Goal: Information Seeking & Learning: Learn about a topic

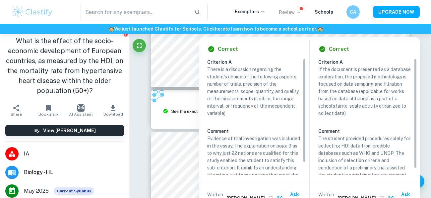
scroll to position [2991, 0]
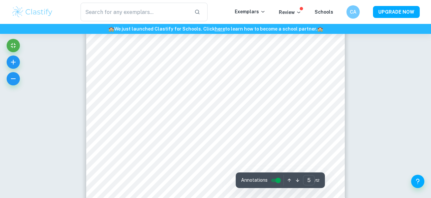
scroll to position [1715, 0]
